Goal: Task Accomplishment & Management: Use online tool/utility

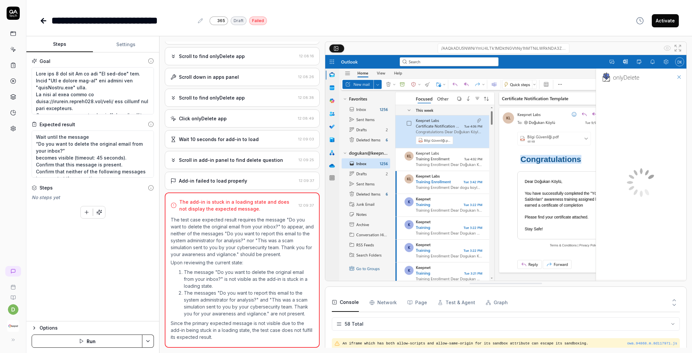
scroll to position [758, 0]
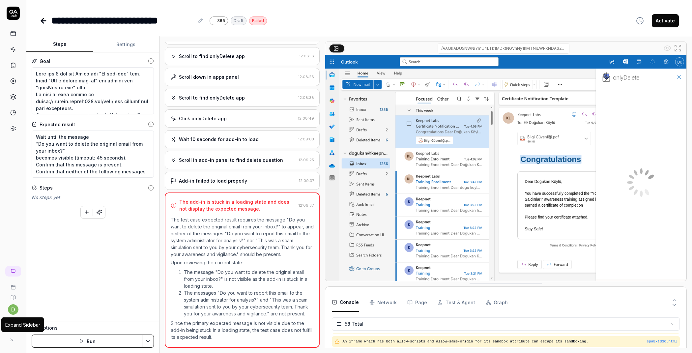
click at [11, 338] on icon at bounding box center [11, 339] width 5 height 5
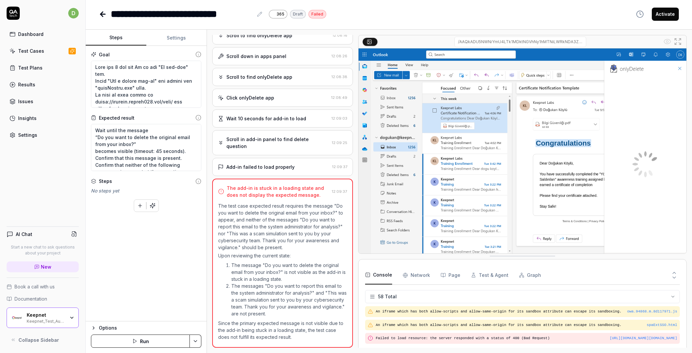
scroll to position [779, 0]
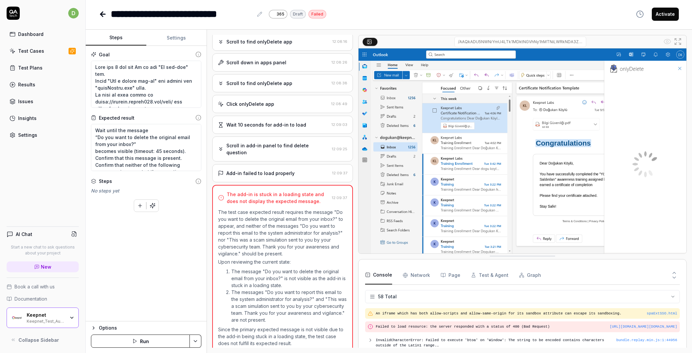
click at [67, 321] on div "Keepnet Keepnet_Test_Automation" at bounding box center [48, 317] width 42 height 11
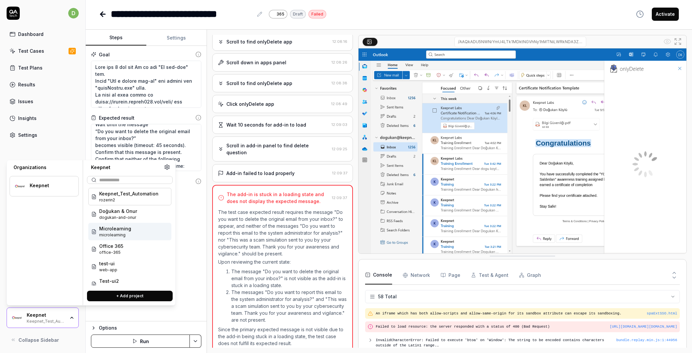
scroll to position [0, 0]
click at [290, 172] on div "Add-in failed to load properly 12:09:37" at bounding box center [282, 173] width 141 height 18
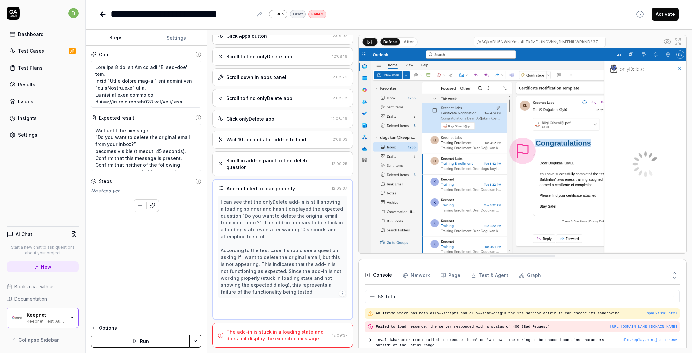
scroll to position [233, 0]
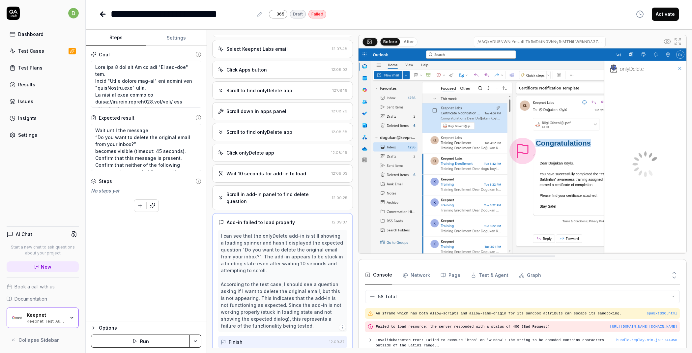
click at [290, 196] on div "Scroll in add-in panel to find delete question" at bounding box center [277, 198] width 103 height 14
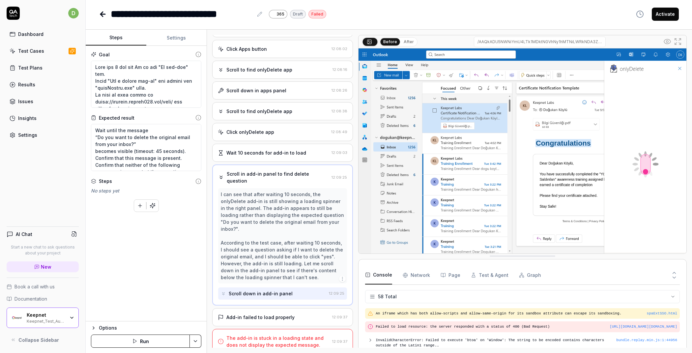
click at [276, 313] on div "Add-in failed to load properly" at bounding box center [260, 316] width 68 height 7
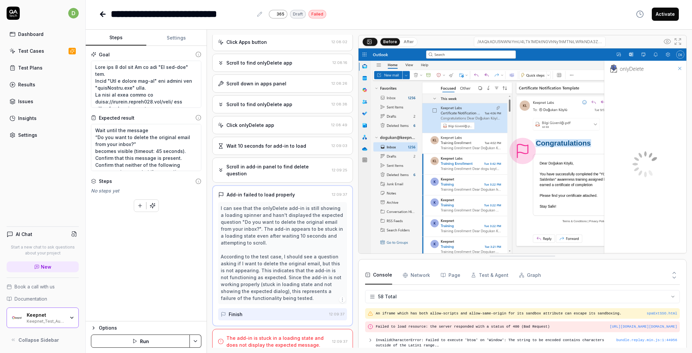
click at [257, 334] on div "The add-in is stuck in a loading state and does not display the expected messag…" at bounding box center [277, 341] width 103 height 14
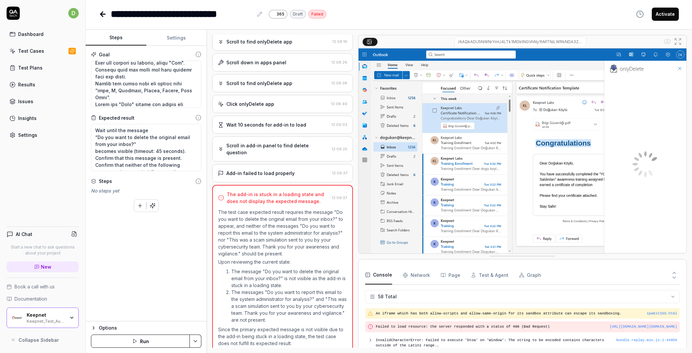
scroll to position [256, 0]
click at [65, 314] on div "Keepnet" at bounding box center [46, 315] width 38 height 6
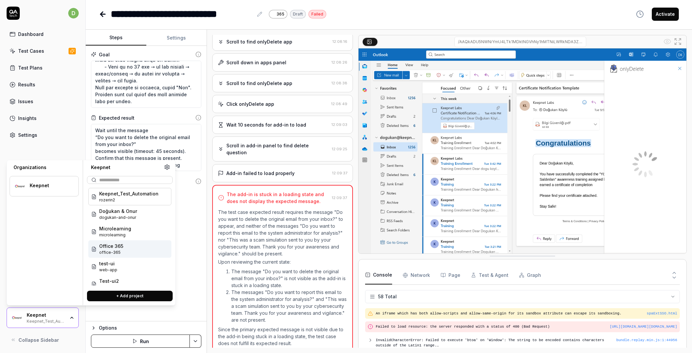
type textarea "*"
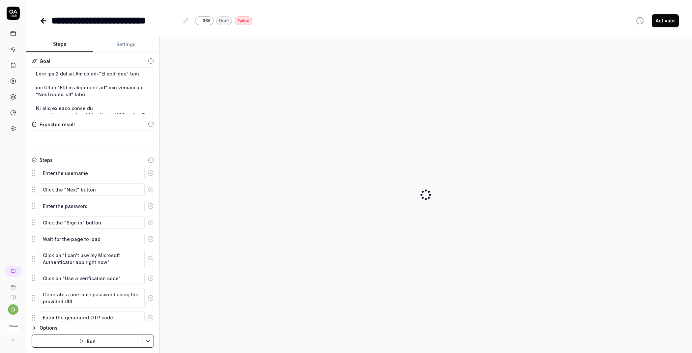
type textarea "*"
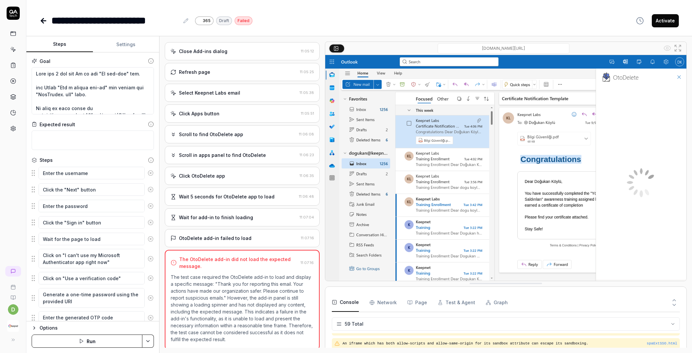
scroll to position [771, 0]
click at [255, 262] on div "The OtoDelete add-in did not load the expected message." at bounding box center [238, 263] width 119 height 14
click at [249, 239] on div "OtoDelete add-in failed to load 11:07:16" at bounding box center [242, 238] width 155 height 18
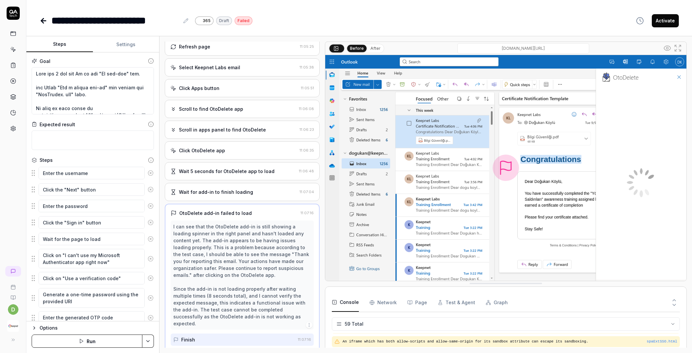
scroll to position [472, 0]
click at [254, 186] on div "Wait for add-in to finish loading" at bounding box center [233, 189] width 126 height 7
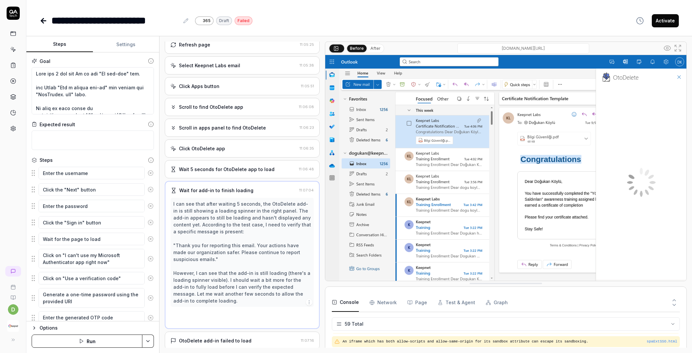
scroll to position [452, 0]
